Goal: Task Accomplishment & Management: Use online tool/utility

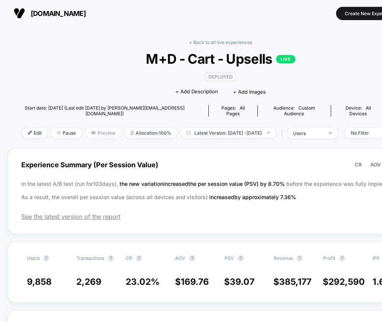
click at [91, 131] on icon at bounding box center [93, 132] width 4 height 3
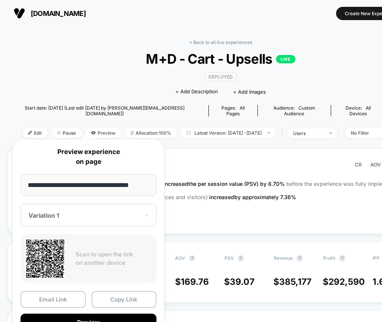
click at [78, 183] on input "**********" at bounding box center [88, 185] width 136 height 22
click at [72, 79] on div "< Back to all live experiences M+D - Cart - Upsells LIVE Deployed Click to edit…" at bounding box center [221, 93] width 426 height 109
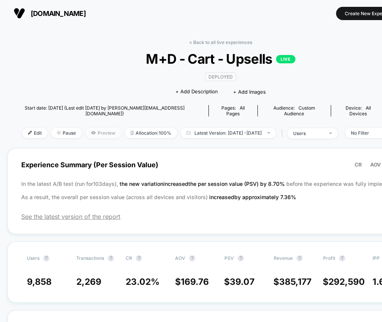
click at [85, 128] on span "Preview" at bounding box center [103, 133] width 36 height 10
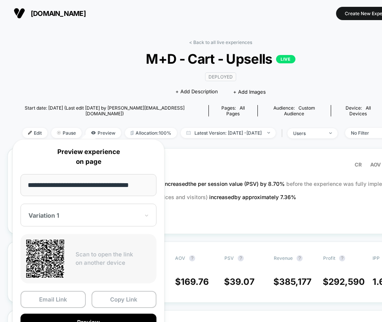
click at [71, 213] on div at bounding box center [83, 216] width 111 height 8
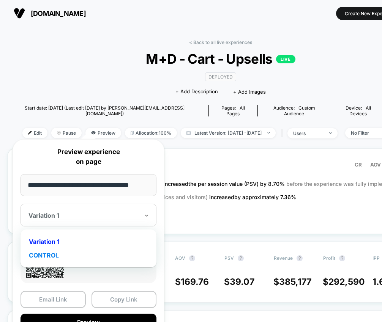
click at [52, 257] on div "CONTROL" at bounding box center [88, 256] width 128 height 14
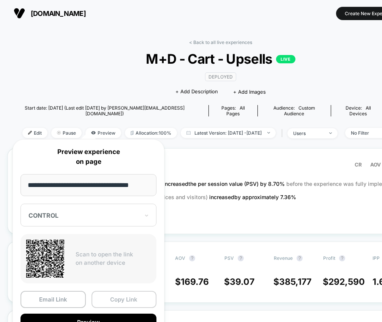
click at [119, 299] on button "Copy Link" at bounding box center [123, 299] width 65 height 17
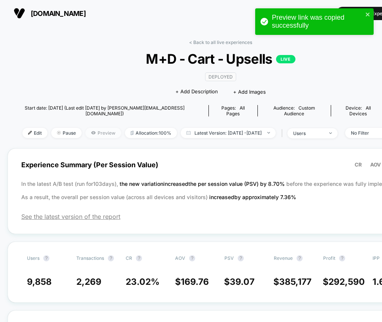
click at [85, 130] on span "Preview" at bounding box center [103, 133] width 36 height 10
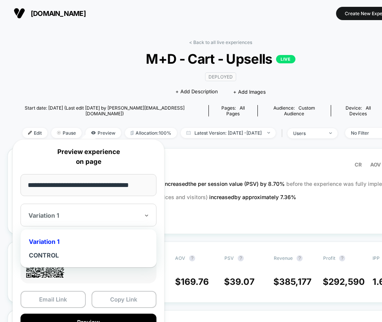
click at [63, 216] on div at bounding box center [83, 216] width 111 height 8
click at [56, 253] on div "CONTROL" at bounding box center [88, 256] width 128 height 14
click at [65, 216] on div at bounding box center [83, 216] width 111 height 8
click at [57, 240] on div "Variation 1" at bounding box center [88, 242] width 128 height 14
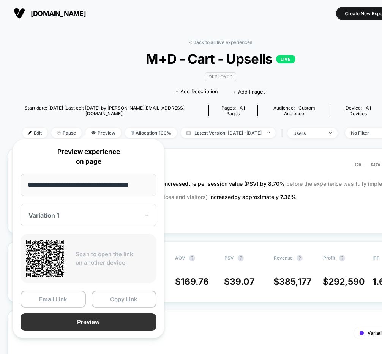
click at [110, 322] on button "Preview" at bounding box center [88, 322] width 136 height 17
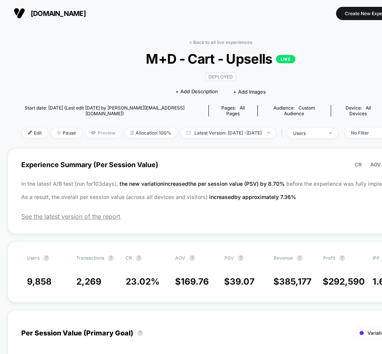
click at [86, 128] on span "Preview" at bounding box center [103, 133] width 36 height 10
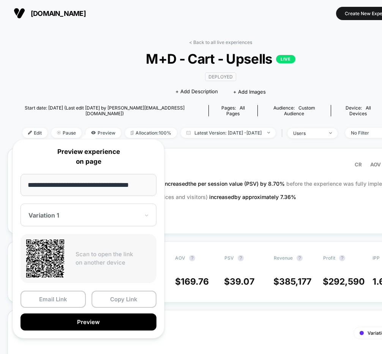
click at [59, 213] on div at bounding box center [83, 216] width 111 height 8
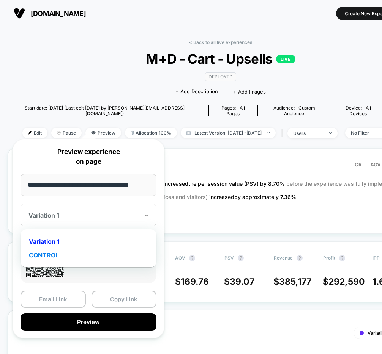
click at [50, 252] on div "CONTROL" at bounding box center [88, 256] width 128 height 14
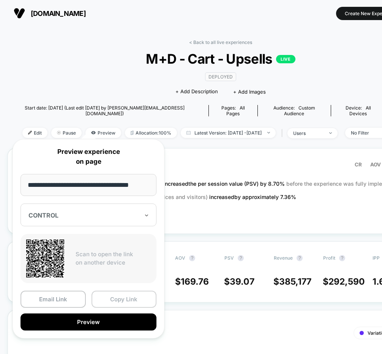
click at [128, 304] on button "Copy Link" at bounding box center [123, 299] width 65 height 17
